Goal: Task Accomplishment & Management: Manage account settings

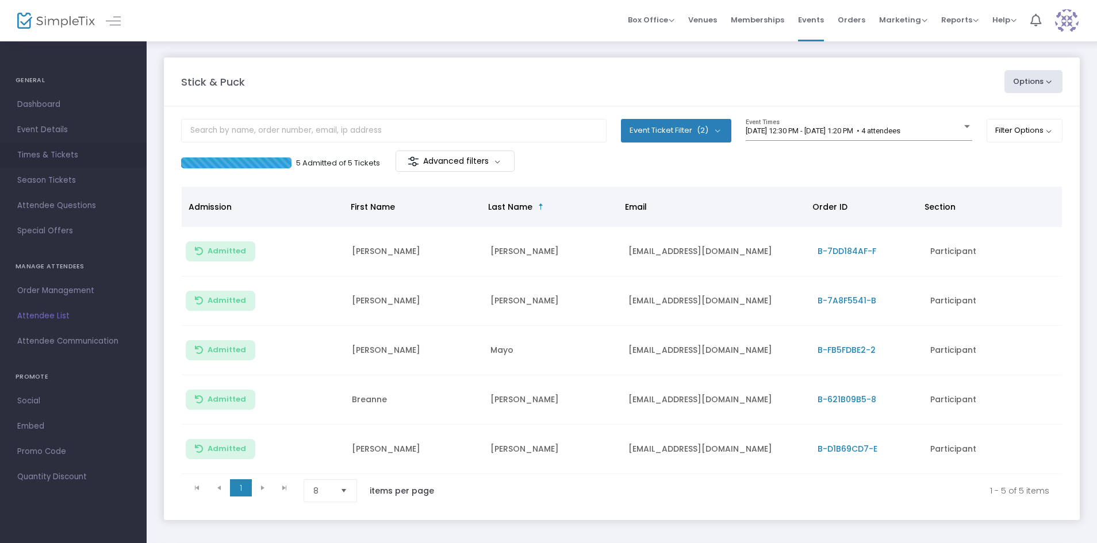
click at [76, 151] on span "Times & Tickets" at bounding box center [73, 155] width 112 height 15
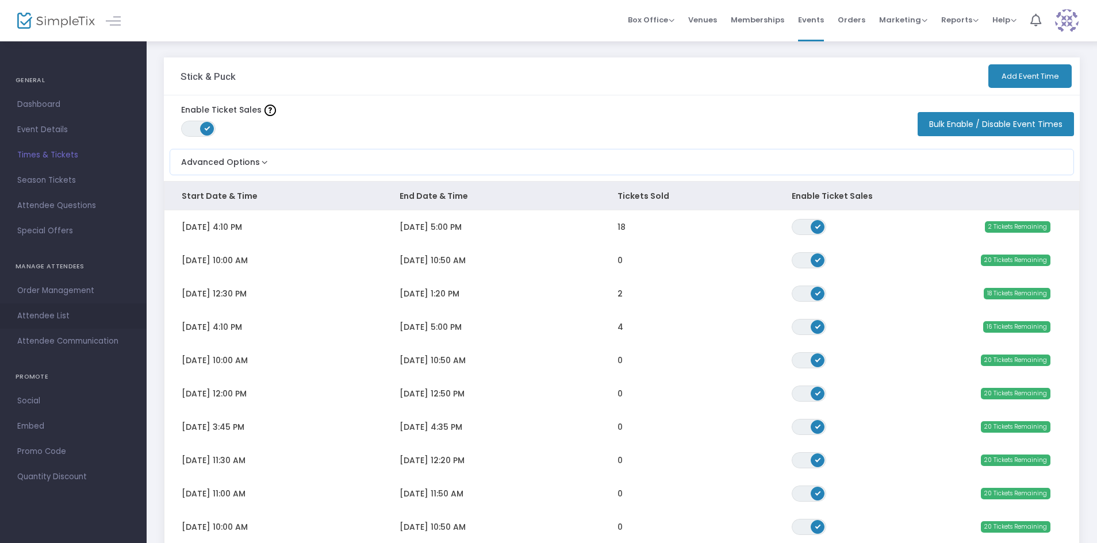
click at [40, 315] on span "Attendee List" at bounding box center [73, 316] width 112 height 15
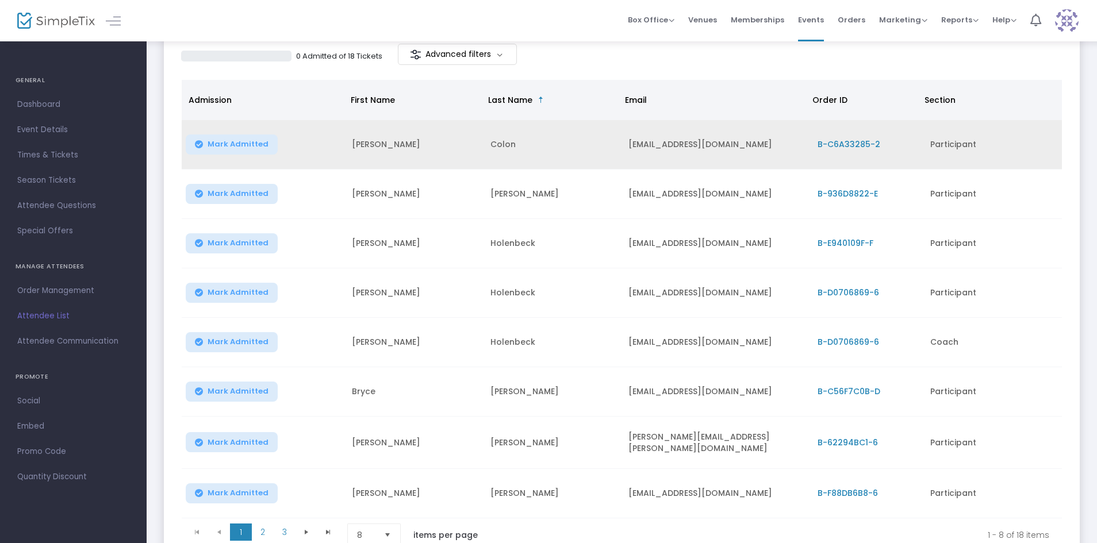
scroll to position [115, 0]
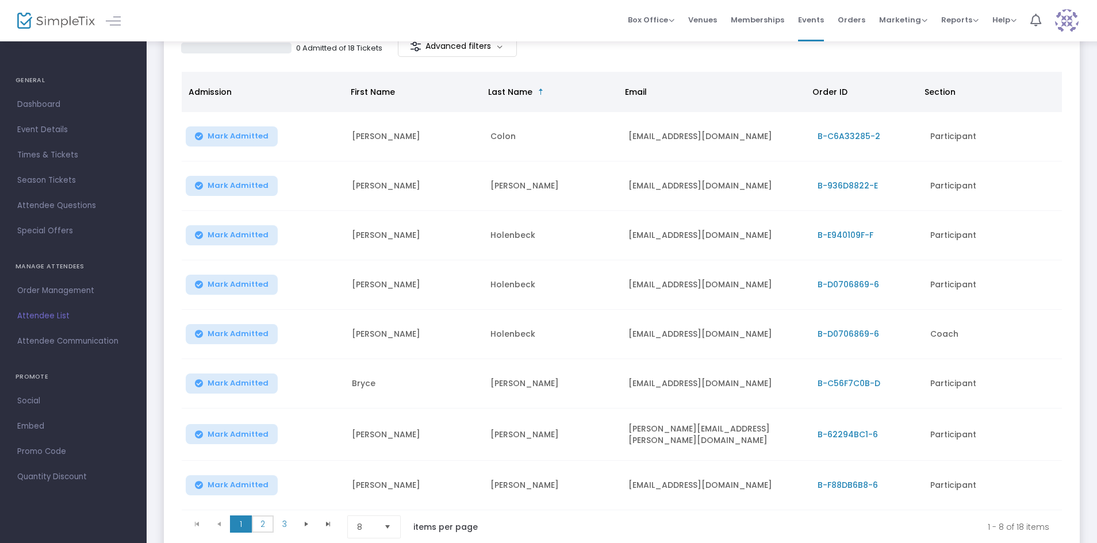
click at [263, 524] on span "2" at bounding box center [263, 524] width 22 height 17
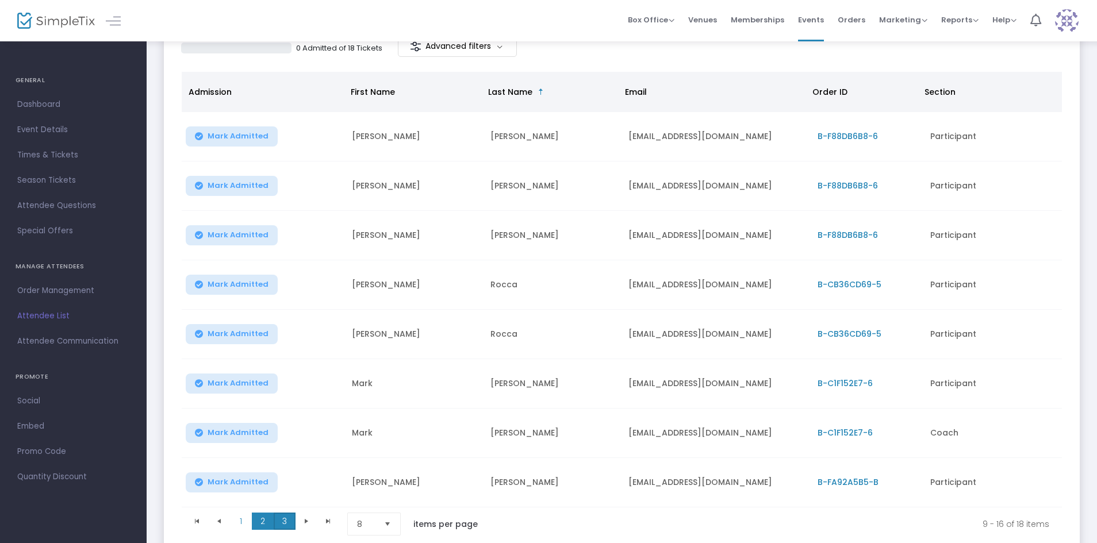
click at [285, 520] on span "3" at bounding box center [285, 521] width 22 height 17
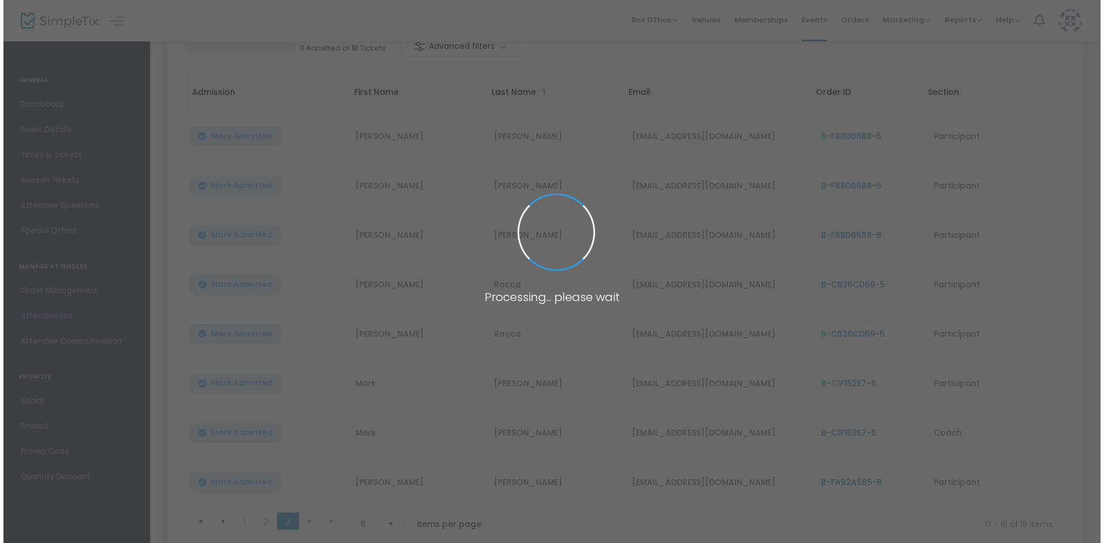
scroll to position [0, 0]
